Goal: Task Accomplishment & Management: Complete application form

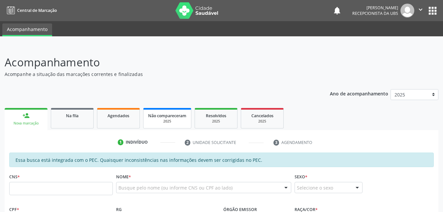
drag, startPoint x: 125, startPoint y: 119, endPoint x: 156, endPoint y: 108, distance: 32.7
click at [125, 119] on link "Agendados" at bounding box center [118, 118] width 43 height 20
select select "8"
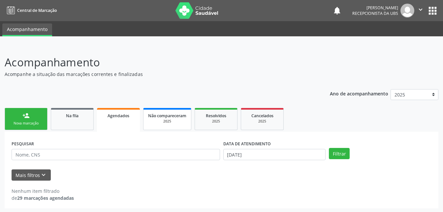
scroll to position [1, 0]
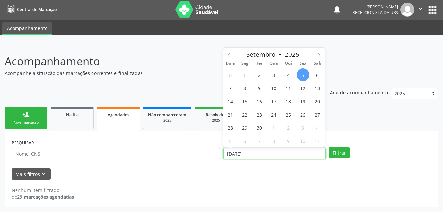
click at [269, 151] on input "[DATE]" at bounding box center [274, 153] width 103 height 11
click at [240, 72] on span "1" at bounding box center [244, 74] width 13 height 13
type input "0[DATE]"
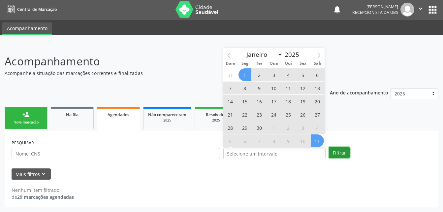
click at [339, 152] on button "Filtrar" at bounding box center [339, 152] width 21 height 11
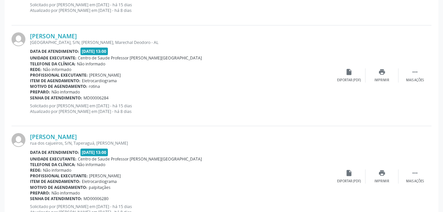
scroll to position [1530, 0]
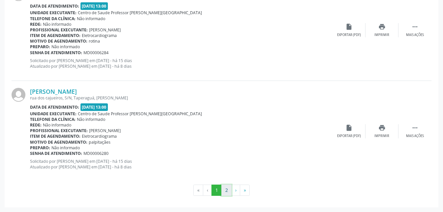
click at [225, 189] on button "2" at bounding box center [226, 189] width 10 height 11
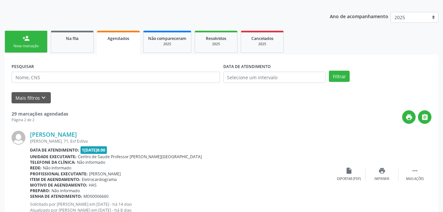
scroll to position [11, 0]
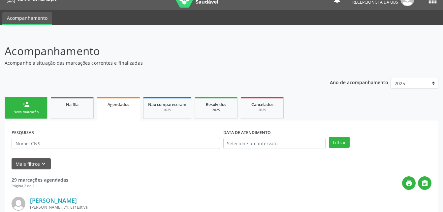
click at [25, 113] on div "Nova marcação" at bounding box center [26, 111] width 33 height 5
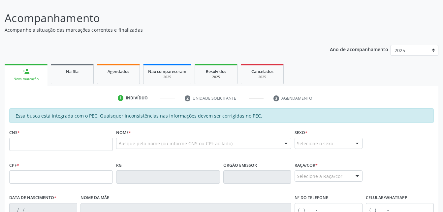
scroll to position [77, 0]
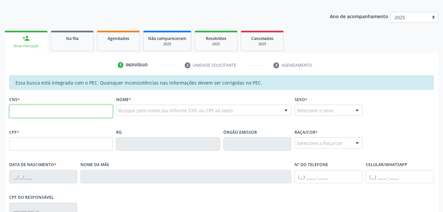
click at [92, 111] on input "text" at bounding box center [61, 111] width 104 height 13
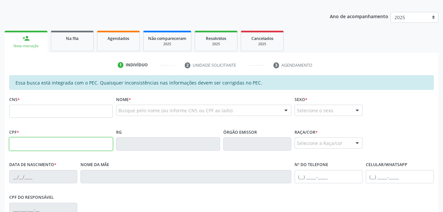
click at [12, 145] on input "text" at bounding box center [61, 143] width 104 height 13
type input "021.085.954-73"
type input "703 6080 4985 6031"
type input "[DATE]"
type input "[PERSON_NAME]"
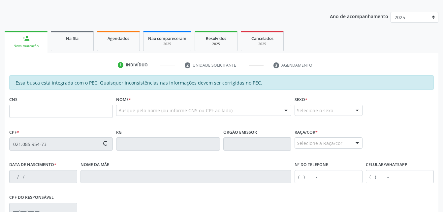
type input "[PHONE_NUMBER]"
type input "03"
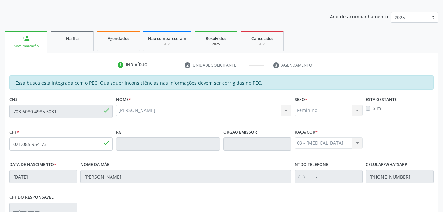
scroll to position [174, 0]
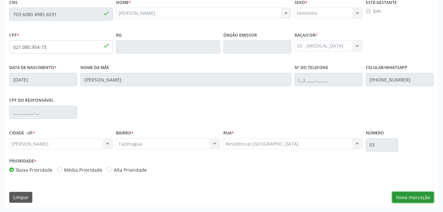
click at [429, 194] on button "Nova marcação" at bounding box center [413, 197] width 42 height 11
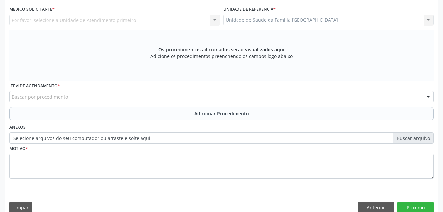
scroll to position [141, 0]
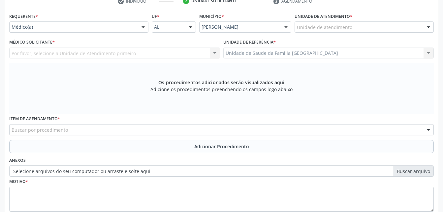
click at [355, 23] on div "Unidade de atendimento" at bounding box center [363, 26] width 139 height 11
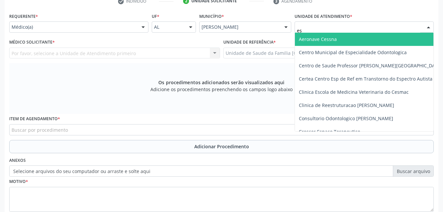
type input "est"
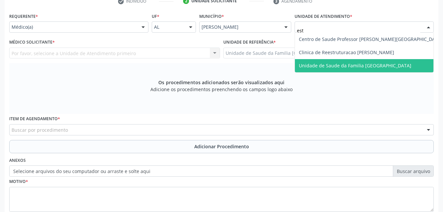
click at [370, 59] on span "Unidade de Saude da Familia [GEOGRAPHIC_DATA]" at bounding box center [370, 65] width 151 height 13
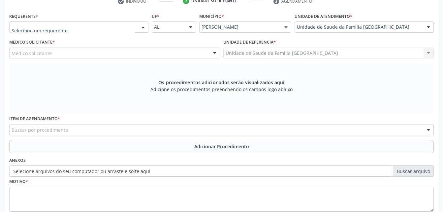
click at [85, 31] on div at bounding box center [78, 26] width 139 height 11
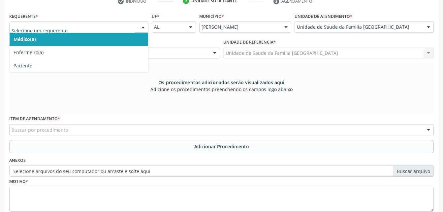
type input "r"
click at [113, 40] on span "Médico(a)" at bounding box center [79, 39] width 138 height 13
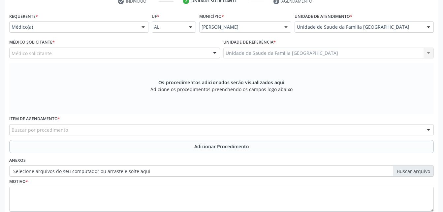
click at [119, 55] on div "Médico solicitante" at bounding box center [114, 52] width 211 height 11
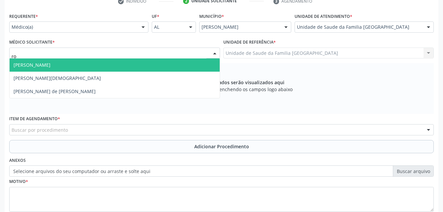
type input "rod"
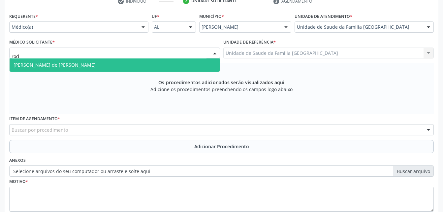
click at [124, 68] on span "[PERSON_NAME] de [PERSON_NAME]" at bounding box center [115, 64] width 210 height 13
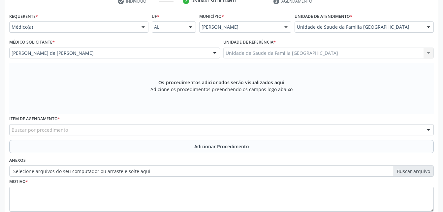
scroll to position [184, 0]
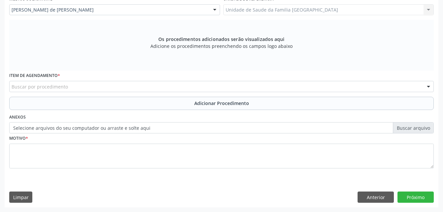
click at [154, 85] on div "Buscar por procedimento" at bounding box center [221, 86] width 424 height 11
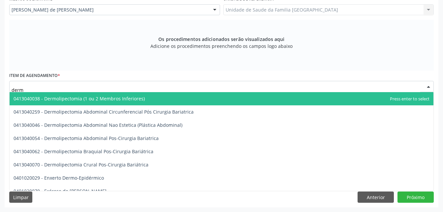
type input "derma"
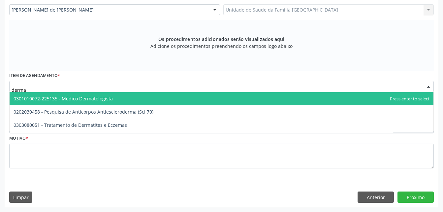
click at [90, 100] on span "0301010072-225135 - Médico Dermatologista" at bounding box center [63, 98] width 99 height 6
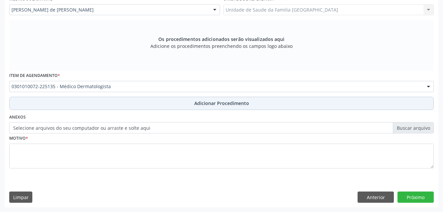
click at [127, 103] on button "Adicionar Procedimento" at bounding box center [221, 103] width 424 height 13
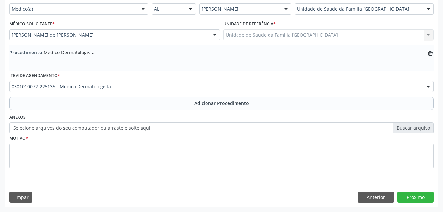
scroll to position [159, 0]
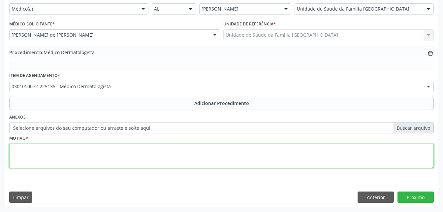
click at [107, 150] on textarea at bounding box center [221, 155] width 424 height 25
type textarea "afecção da pele"
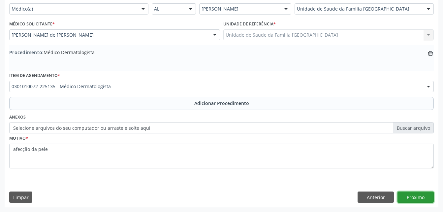
click at [415, 199] on button "Próximo" at bounding box center [415, 196] width 36 height 11
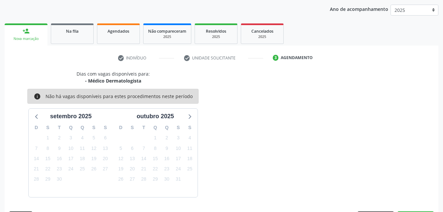
scroll to position [104, 0]
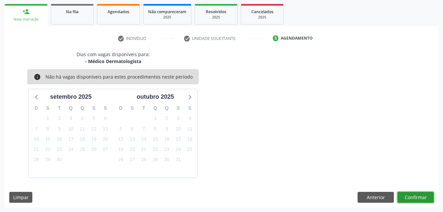
click at [415, 199] on button "Confirmar" at bounding box center [415, 197] width 36 height 11
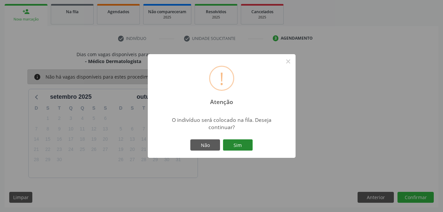
click at [245, 144] on button "Sim" at bounding box center [238, 144] width 30 height 11
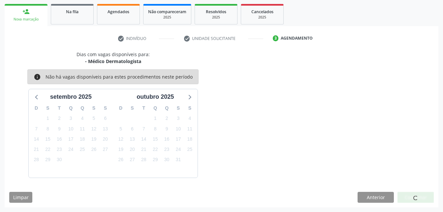
scroll to position [15, 0]
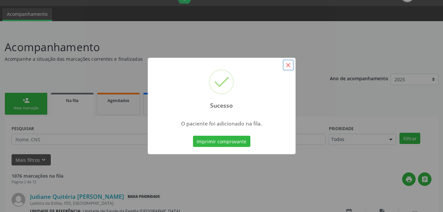
click at [288, 66] on button "×" at bounding box center [288, 64] width 11 height 11
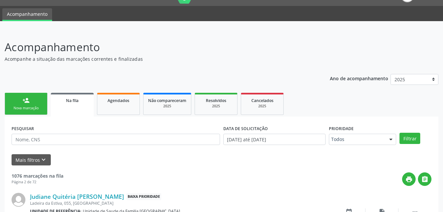
scroll to position [81, 0]
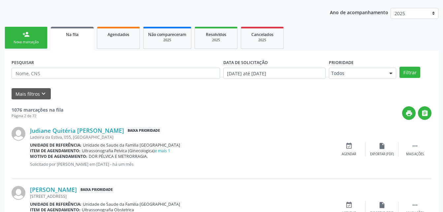
click at [34, 38] on link "person_add Nova marcação" at bounding box center [26, 38] width 43 height 22
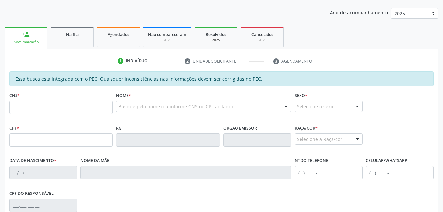
scroll to position [114, 0]
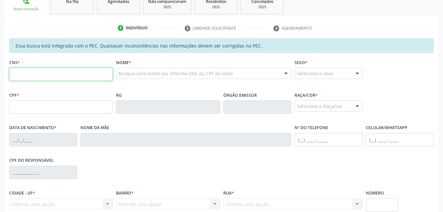
click at [36, 73] on input "text" at bounding box center [61, 74] width 104 height 13
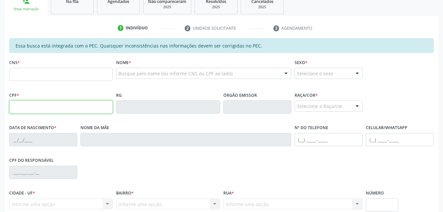
click at [18, 106] on input "text" at bounding box center [61, 106] width 104 height 13
type input "063.299.904-76"
type input "704 3045 6947 6397"
type input "3[DATE]"
type input "[PERSON_NAME]"
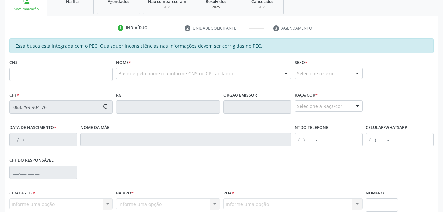
type input "[PHONE_NUMBER]"
type input "S/N"
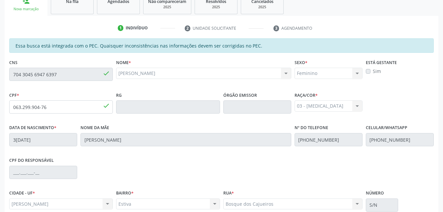
scroll to position [174, 0]
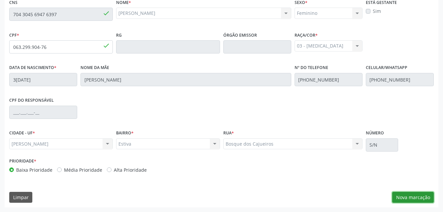
click at [431, 201] on button "Nova marcação" at bounding box center [413, 197] width 42 height 11
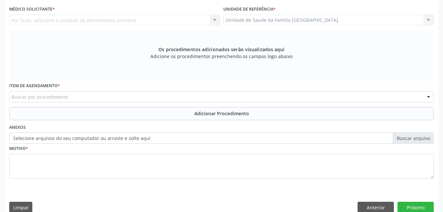
scroll to position [141, 0]
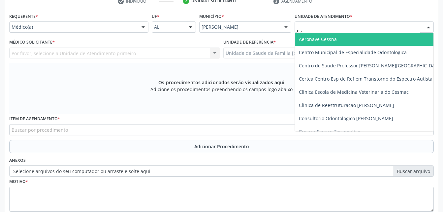
type input "est"
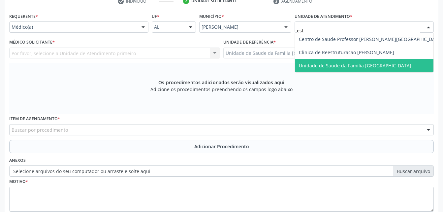
drag, startPoint x: 359, startPoint y: 62, endPoint x: 338, endPoint y: 58, distance: 21.1
click at [359, 62] on span "Unidade de Saude da Familia [GEOGRAPHIC_DATA]" at bounding box center [355, 65] width 112 height 6
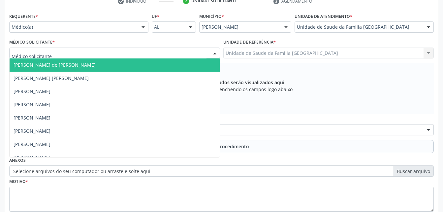
click at [96, 54] on div at bounding box center [114, 52] width 211 height 11
type input "ro"
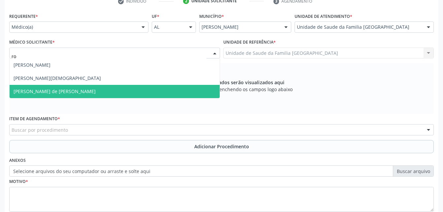
click at [104, 90] on span "[PERSON_NAME] de [PERSON_NAME]" at bounding box center [115, 91] width 210 height 13
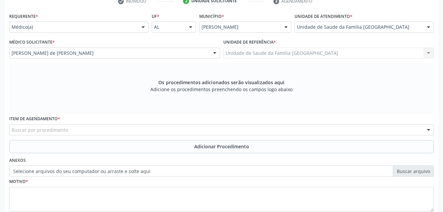
click at [120, 132] on div "Buscar por procedimento" at bounding box center [221, 129] width 424 height 11
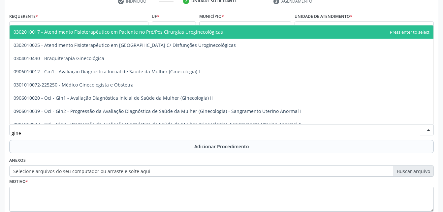
type input "ginec"
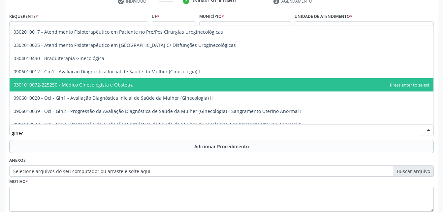
click at [135, 90] on span "0301010072-225250 - Médico Ginecologista e Obstetra" at bounding box center [222, 84] width 424 height 13
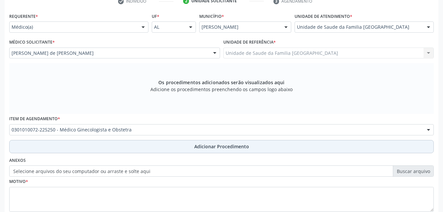
click at [148, 143] on button "Adicionar Procedimento" at bounding box center [221, 146] width 424 height 13
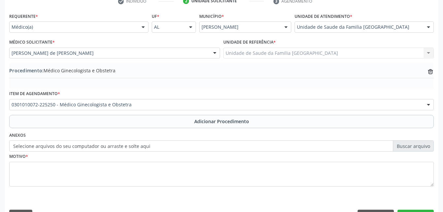
scroll to position [159, 0]
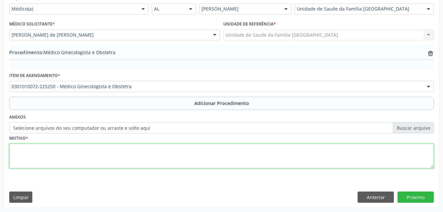
click at [145, 152] on textarea at bounding box center [221, 155] width 424 height 25
type textarea "l"
type textarea "LEIOMIOMA DO UTERO"
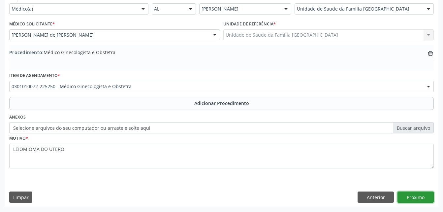
click at [420, 197] on button "Próximo" at bounding box center [415, 196] width 36 height 11
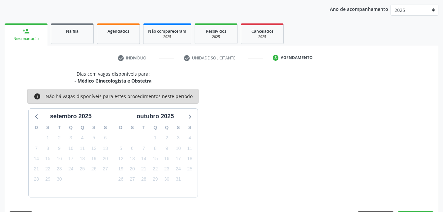
scroll to position [104, 0]
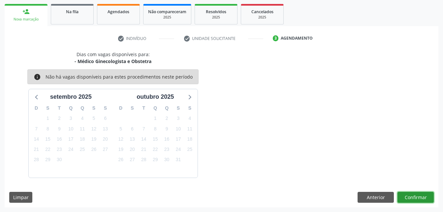
click at [420, 197] on button "Confirmar" at bounding box center [415, 197] width 36 height 11
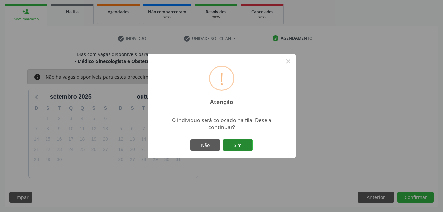
click at [248, 144] on button "Sim" at bounding box center [238, 144] width 30 height 11
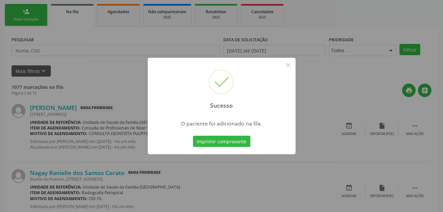
scroll to position [15, 0]
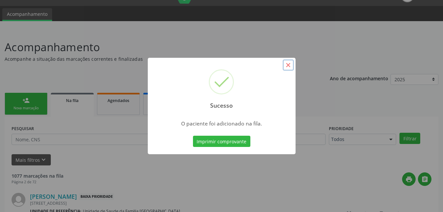
click at [289, 68] on button "×" at bounding box center [288, 64] width 11 height 11
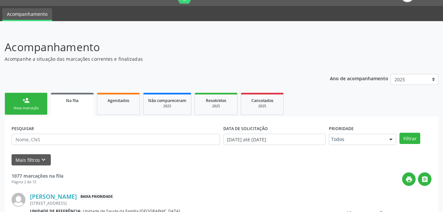
click at [38, 98] on link "person_add Nova marcação" at bounding box center [26, 104] width 43 height 22
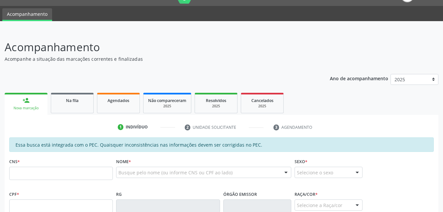
scroll to position [48, 0]
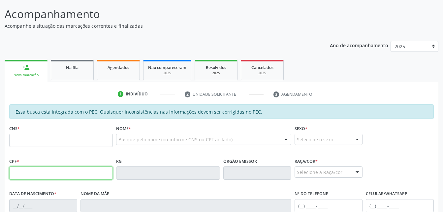
click at [75, 168] on input "text" at bounding box center [61, 172] width 104 height 13
type input "644.071.104-06"
type input "704 6076 3225 5828"
type input "[DATE]"
type input "[PERSON_NAME] da Conceição"
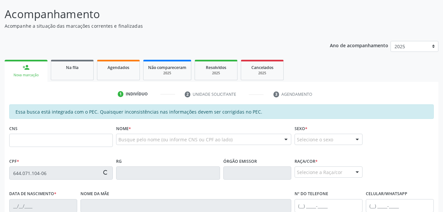
type input "[PHONE_NUMBER]"
type input "18"
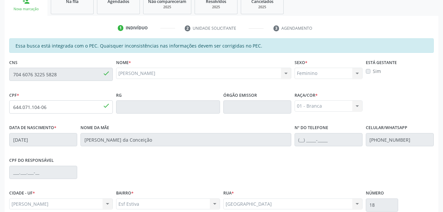
scroll to position [174, 0]
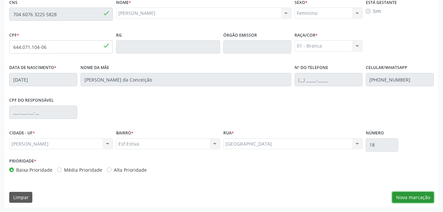
click at [406, 198] on button "Nova marcação" at bounding box center [413, 197] width 42 height 11
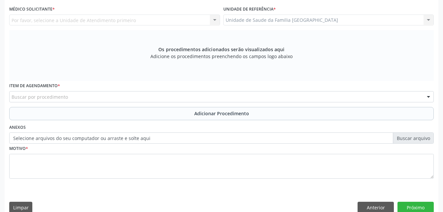
scroll to position [141, 0]
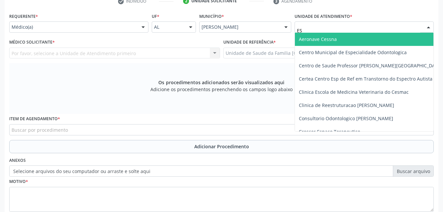
type input "EST"
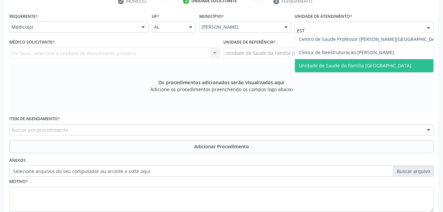
click at [341, 61] on span "Unidade de Saude da Familia [GEOGRAPHIC_DATA]" at bounding box center [370, 65] width 151 height 13
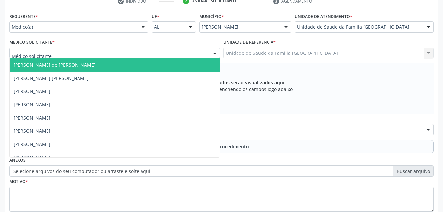
click at [191, 52] on div at bounding box center [114, 52] width 211 height 11
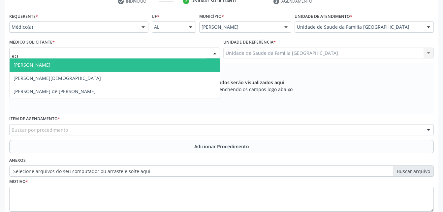
type input "ROD"
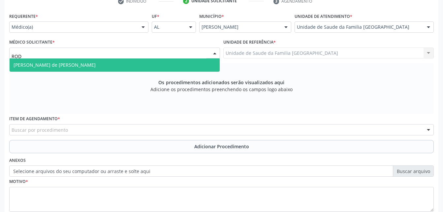
click at [193, 69] on span "[PERSON_NAME] de [PERSON_NAME]" at bounding box center [115, 64] width 210 height 13
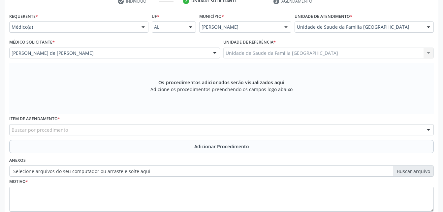
scroll to position [174, 0]
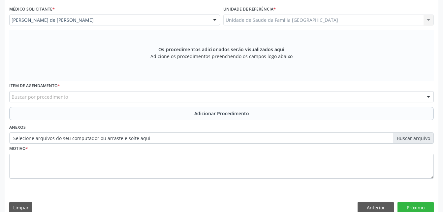
click at [193, 100] on div "Buscar por procedimento" at bounding box center [221, 96] width 424 height 11
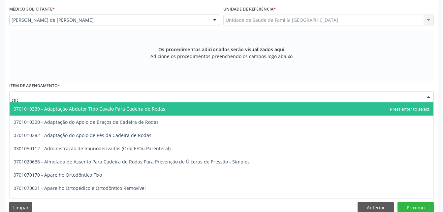
type input "ODO"
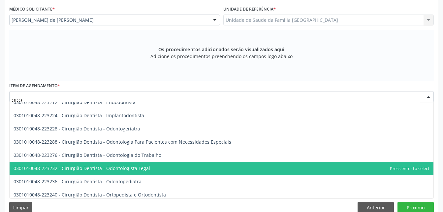
scroll to position [66, 0]
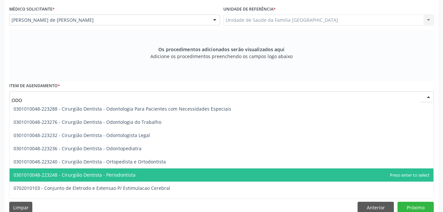
click at [170, 172] on span "0301010048-223248 - Cirurgião Dentista - Periodontista" at bounding box center [222, 174] width 424 height 13
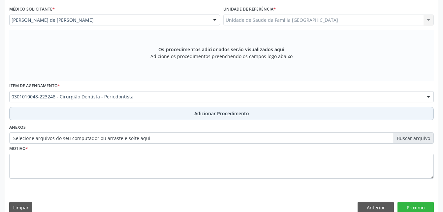
click at [153, 109] on button "Adicionar Procedimento" at bounding box center [221, 113] width 424 height 13
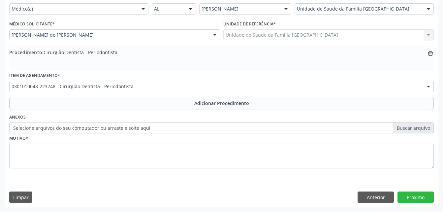
scroll to position [159, 0]
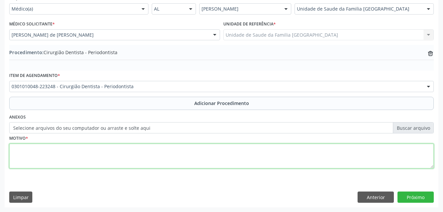
click at [158, 158] on textarea at bounding box center [221, 155] width 424 height 25
type textarea "PRÓTESE DENTARIA"
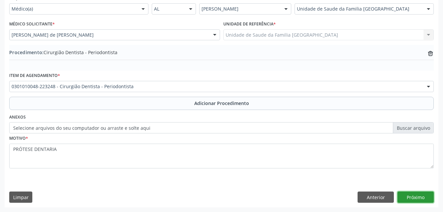
click at [409, 195] on button "Próximo" at bounding box center [415, 196] width 36 height 11
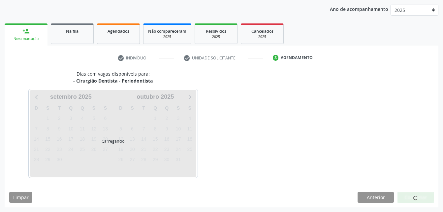
scroll to position [104, 0]
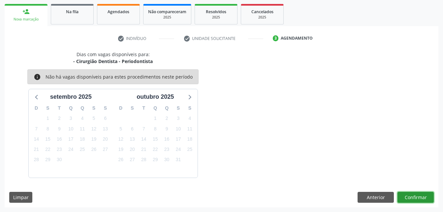
click at [409, 195] on button "Confirmar" at bounding box center [415, 197] width 36 height 11
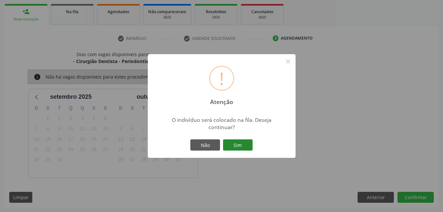
click at [237, 143] on button "Sim" at bounding box center [238, 144] width 30 height 11
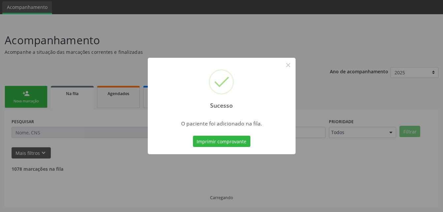
scroll to position [15, 0]
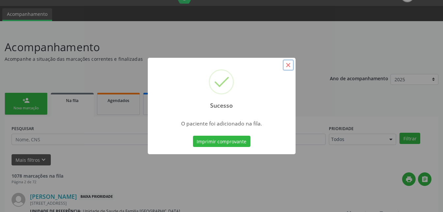
click at [287, 64] on button "×" at bounding box center [288, 64] width 11 height 11
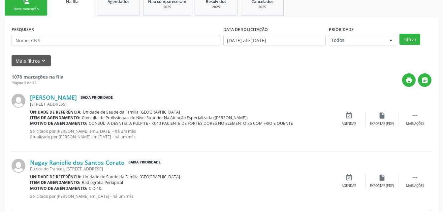
scroll to position [81, 0]
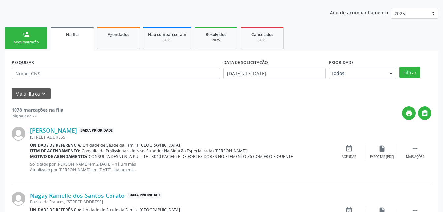
click at [32, 40] on div "Nova marcação" at bounding box center [26, 42] width 33 height 5
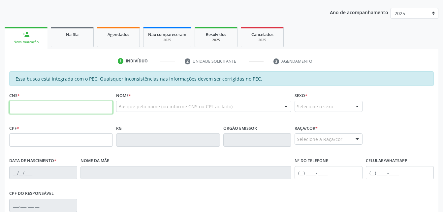
click at [73, 104] on input "text" at bounding box center [61, 107] width 104 height 13
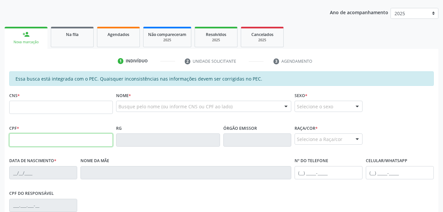
click at [13, 144] on input "text" at bounding box center [61, 139] width 104 height 13
type input "321.652.934-72"
type input "700 5027 8634 6150"
type input "[DATE]"
type input "[PERSON_NAME]"
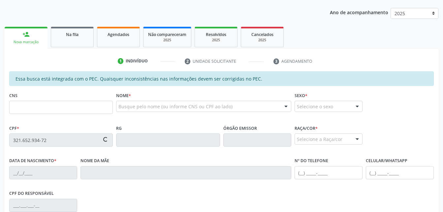
type input "[PHONE_NUMBER]"
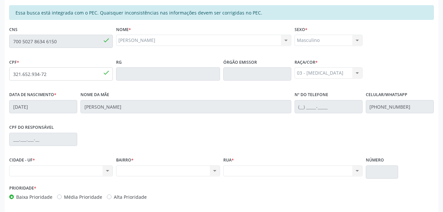
scroll to position [174, 0]
